Goal: Communication & Community: Ask a question

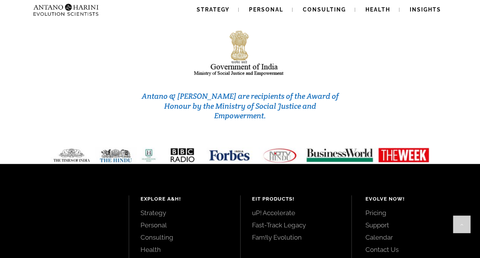
scroll to position [3257, 0]
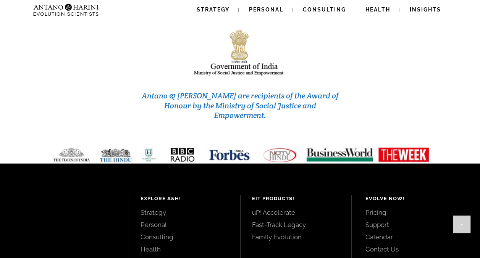
click at [379, 245] on link "Contact Us" at bounding box center [414, 249] width 98 height 8
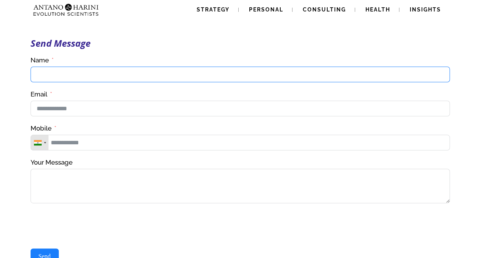
click at [64, 76] on input "Name" at bounding box center [241, 75] width 420 height 16
type input "**********"
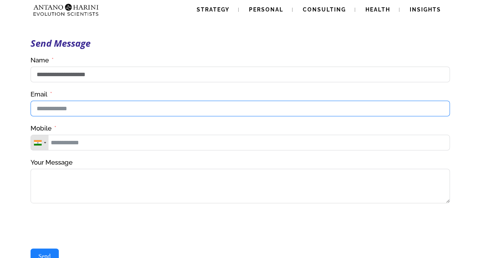
type input "**********"
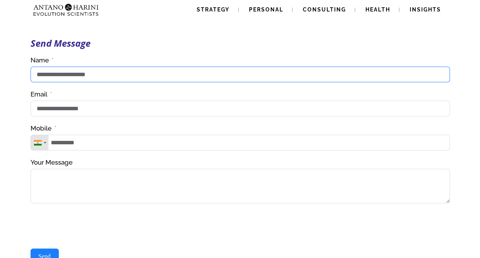
type input "**********"
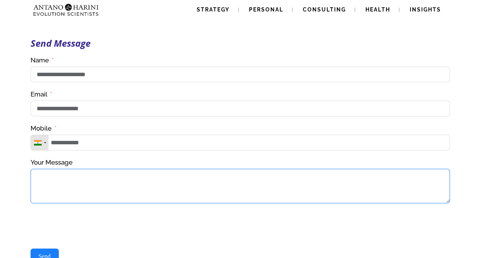
click at [79, 184] on textarea "Your Message" at bounding box center [241, 186] width 420 height 34
click at [159, 180] on textarea "**********" at bounding box center [241, 186] width 420 height 34
click at [187, 185] on textarea "**********" at bounding box center [241, 186] width 420 height 34
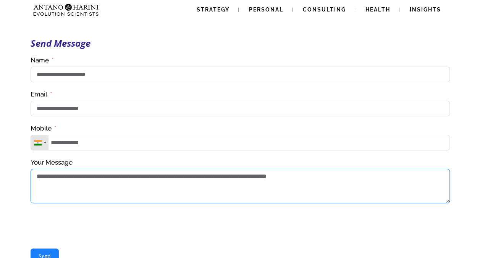
type textarea "**********"
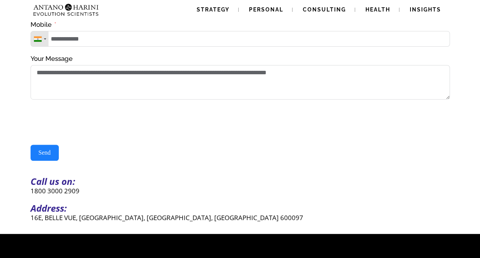
scroll to position [115, 0]
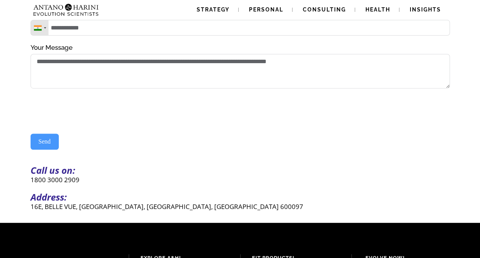
click at [45, 148] on button "Send" at bounding box center [45, 141] width 28 height 16
type input "**********"
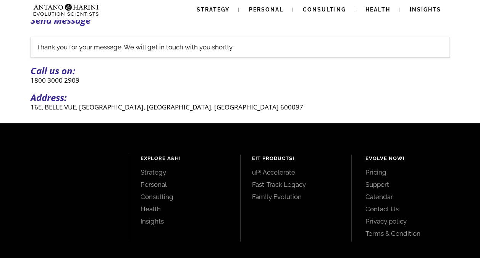
scroll to position [0, 0]
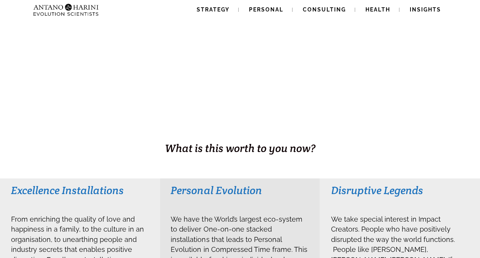
scroll to position [153, 0]
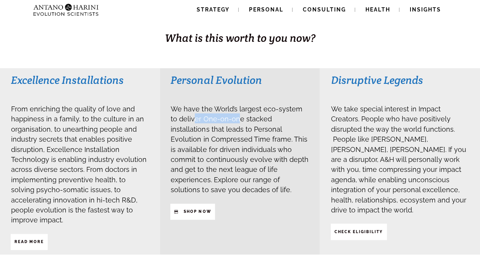
drag, startPoint x: 185, startPoint y: 119, endPoint x: 229, endPoint y: 115, distance: 43.4
click at [229, 115] on span "We have the World’s largest eco-system to deliver One-on-one stacked installati…" at bounding box center [240, 149] width 138 height 89
drag, startPoint x: 229, startPoint y: 115, endPoint x: 205, endPoint y: 138, distance: 32.7
click at [205, 138] on span "We have the World’s largest eco-system to deliver One-on-one stacked installati…" at bounding box center [240, 149] width 138 height 89
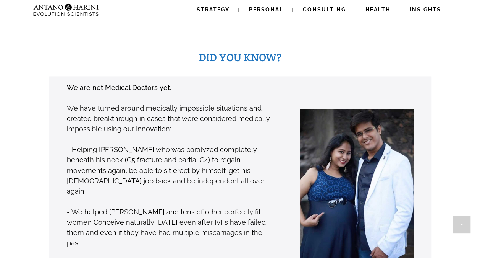
scroll to position [573, 0]
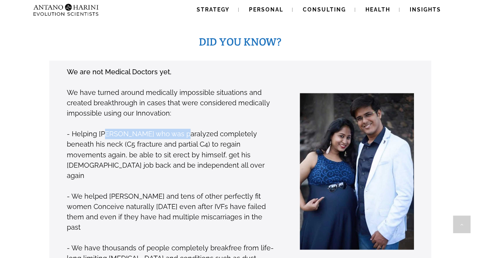
drag, startPoint x: 107, startPoint y: 118, endPoint x: 180, endPoint y: 118, distance: 73.4
click at [180, 128] on p "- Helping Phani Kumar who was paralyzed completely beneath his neck (C5 fractur…" at bounding box center [171, 154] width 209 height 52
click at [127, 128] on p "- Helping Phani Kumar who was paralyzed completely beneath his neck (C5 fractur…" at bounding box center [171, 154] width 209 height 52
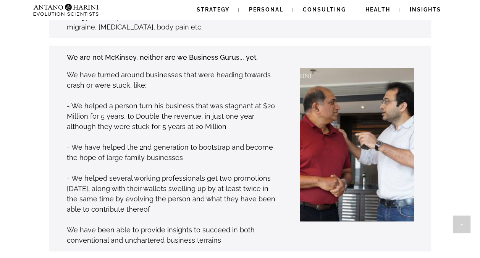
scroll to position [803, 0]
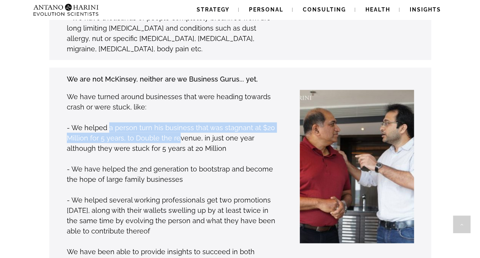
drag, startPoint x: 107, startPoint y: 94, endPoint x: 176, endPoint y: 99, distance: 69.0
click at [176, 122] on p "- We helped a person turn his business that was stagnant at $20 Million for 5 y…" at bounding box center [171, 137] width 209 height 31
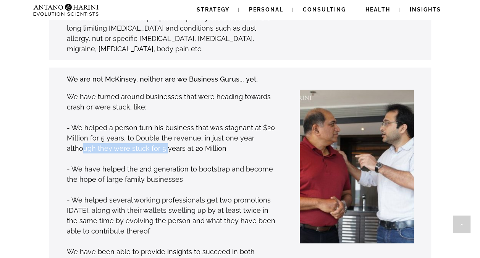
drag, startPoint x: 81, startPoint y: 114, endPoint x: 164, endPoint y: 113, distance: 83.3
click at [164, 122] on p "- We helped a person turn his business that was stagnant at $20 Million for 5 y…" at bounding box center [171, 137] width 209 height 31
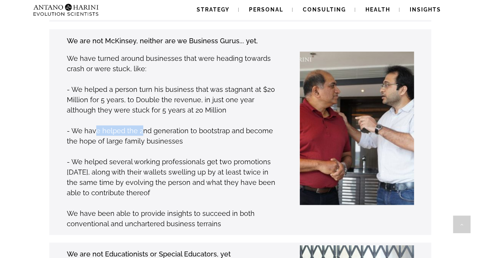
drag, startPoint x: 95, startPoint y: 94, endPoint x: 141, endPoint y: 93, distance: 45.9
click at [141, 125] on p "- We have helped the 2nd generation to bootstrap and become the hope of large f…" at bounding box center [171, 135] width 209 height 21
drag, startPoint x: 141, startPoint y: 93, endPoint x: 157, endPoint y: 124, distance: 34.7
click at [157, 156] on p "- We helped several working professionals get two promotions in one year, along…" at bounding box center [171, 176] width 209 height 41
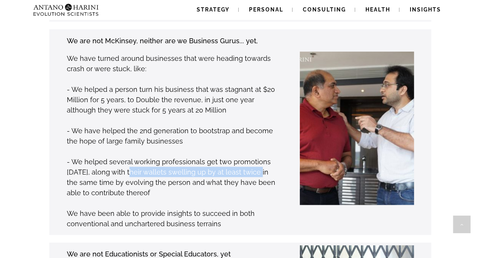
drag, startPoint x: 157, startPoint y: 124, endPoint x: 245, endPoint y: 133, distance: 88.8
click at [245, 156] on p "- We helped several working professionals get two promotions in one year, along…" at bounding box center [171, 176] width 209 height 41
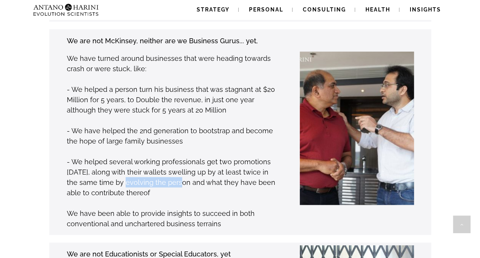
drag, startPoint x: 107, startPoint y: 145, endPoint x: 162, endPoint y: 144, distance: 54.7
click at [162, 156] on p "- We helped several working professionals get two promotions in one year, along…" at bounding box center [171, 176] width 209 height 41
drag, startPoint x: 97, startPoint y: 175, endPoint x: 169, endPoint y: 177, distance: 71.9
click at [169, 208] on p "We have been able to provide insights to succeed in both conventional and uncha…" at bounding box center [171, 218] width 209 height 21
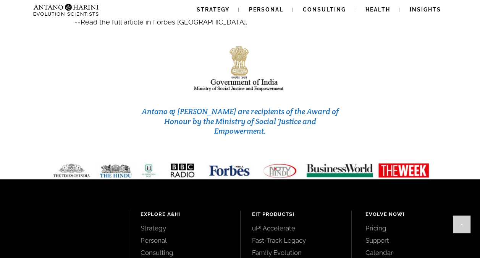
scroll to position [3238, 0]
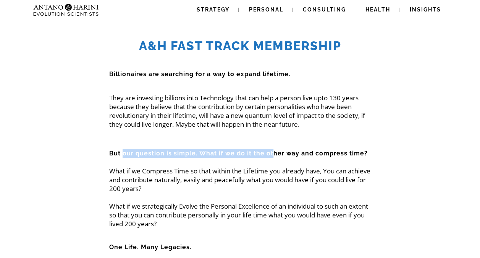
drag, startPoint x: 122, startPoint y: 154, endPoint x: 272, endPoint y: 157, distance: 149.5
click at [272, 157] on h5 "But our question is simple. What if we do it the other way and compress time?" at bounding box center [240, 153] width 262 height 9
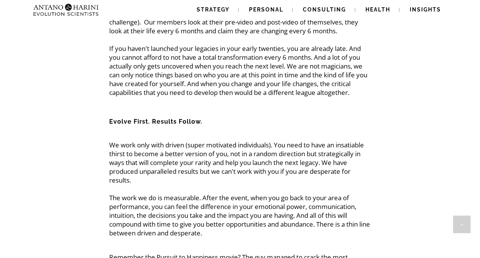
scroll to position [1032, 0]
